Goal: Task Accomplishment & Management: Manage account settings

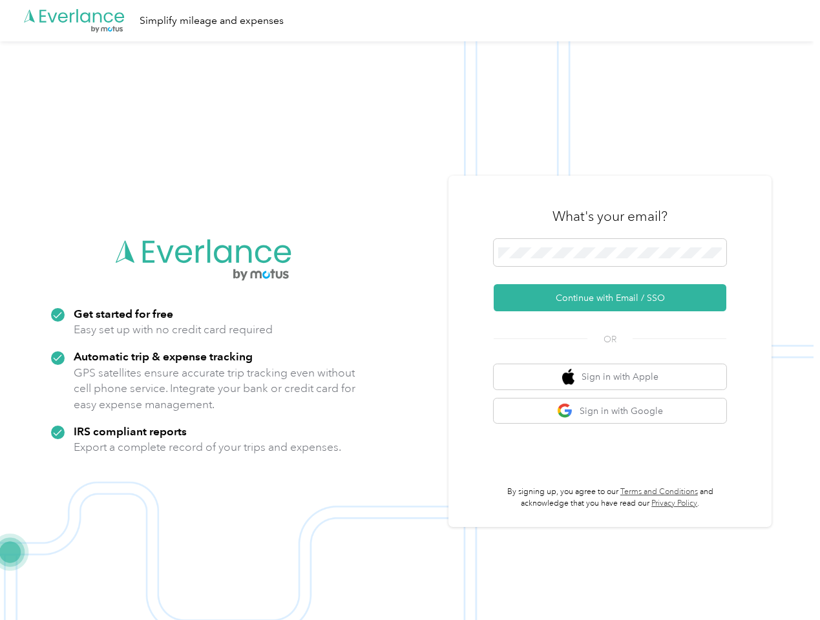
click at [410, 310] on img at bounding box center [407, 351] width 814 height 620
click at [410, 21] on div ".cls-1 { fill: #00adee; } .cls-2 { fill: #fff; } .cls-3 { fill: #707372; } .cls…" at bounding box center [407, 20] width 814 height 41
click at [615, 298] on button "Continue with Email / SSO" at bounding box center [610, 297] width 233 height 27
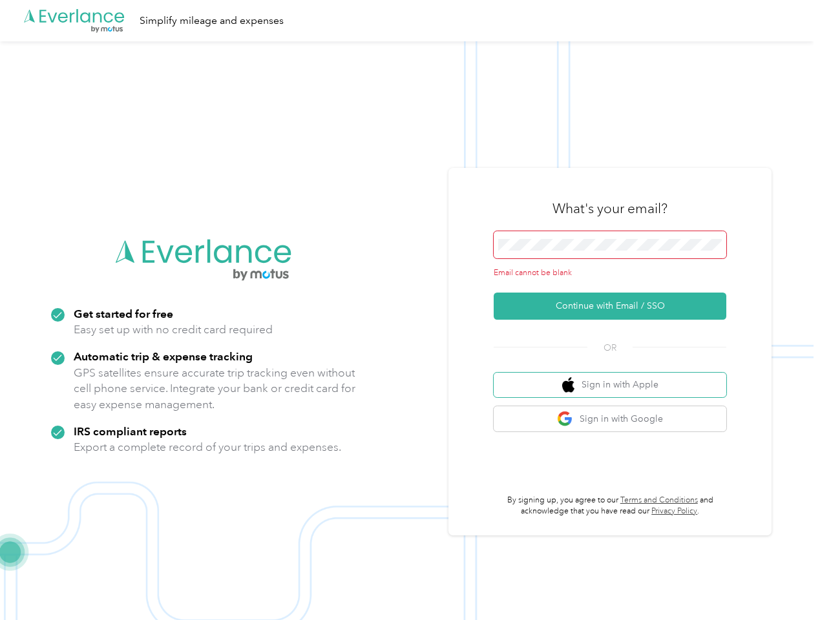
click at [615, 377] on button "Sign in with Apple" at bounding box center [610, 385] width 233 height 25
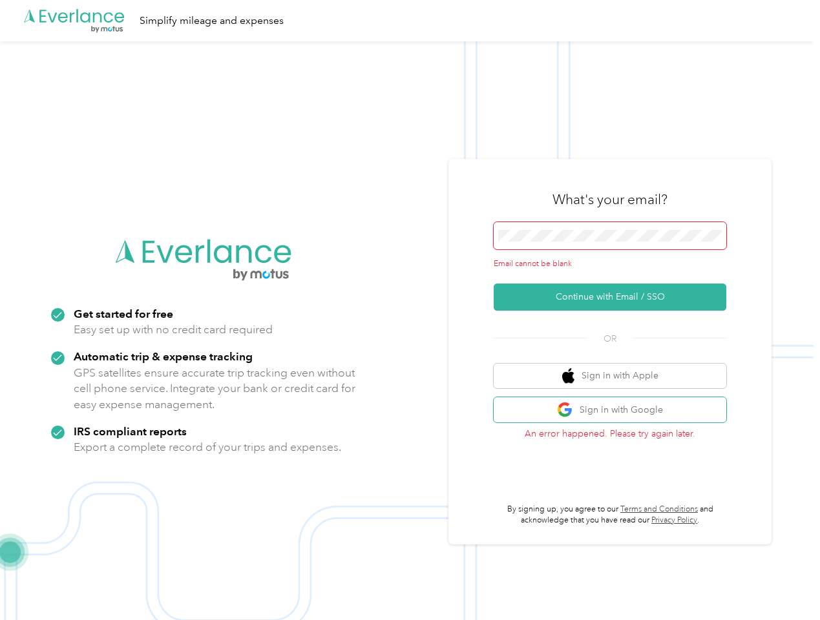
click at [615, 411] on button "Sign in with Google" at bounding box center [610, 409] width 233 height 25
